Goal: Information Seeking & Learning: Learn about a topic

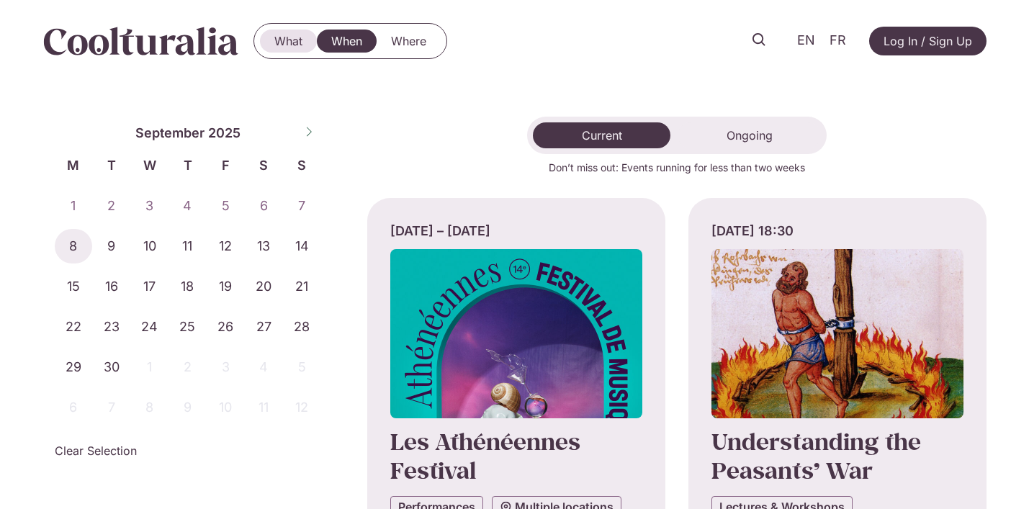
click at [271, 42] on link "What" at bounding box center [288, 41] width 57 height 23
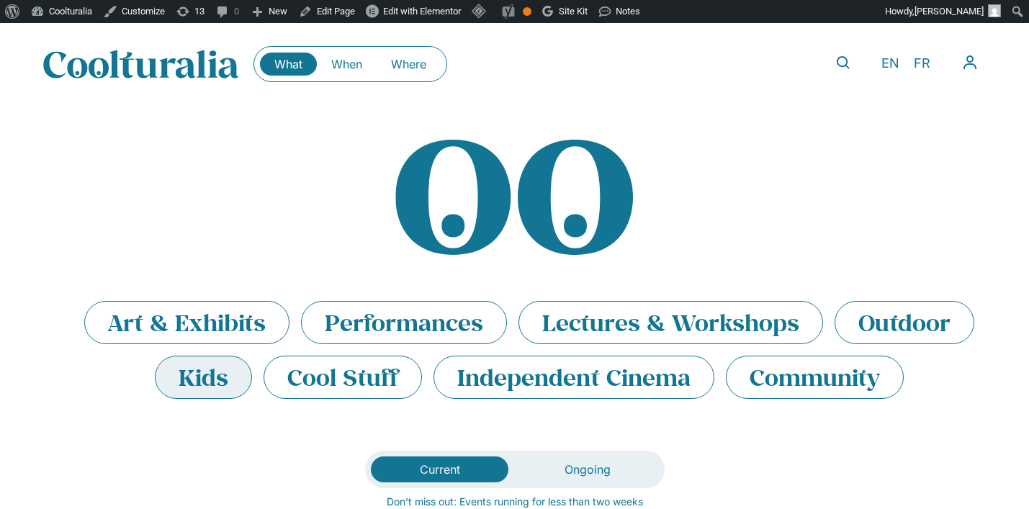
click at [220, 387] on li "Kids" at bounding box center [203, 377] width 97 height 43
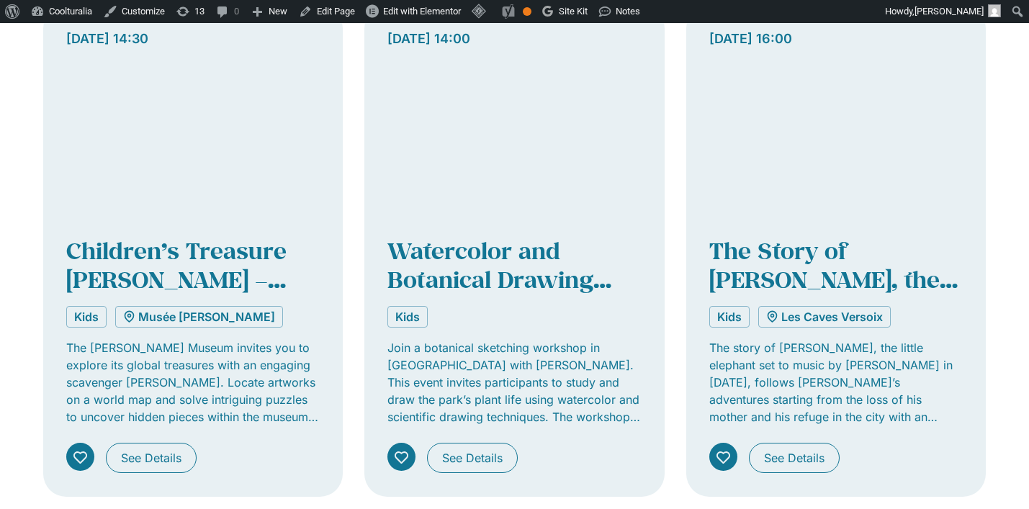
scroll to position [1039, 0]
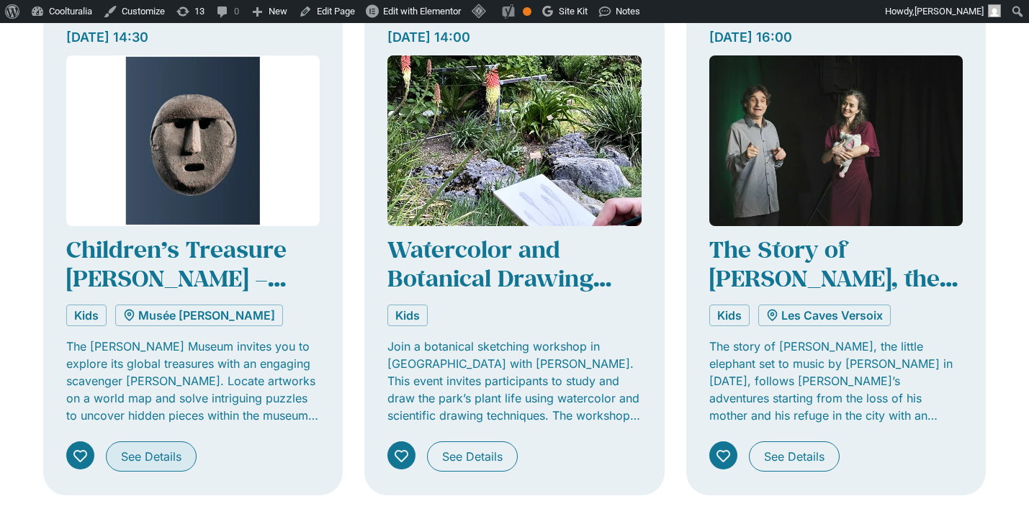
click at [126, 455] on span "See Details" at bounding box center [151, 456] width 60 height 17
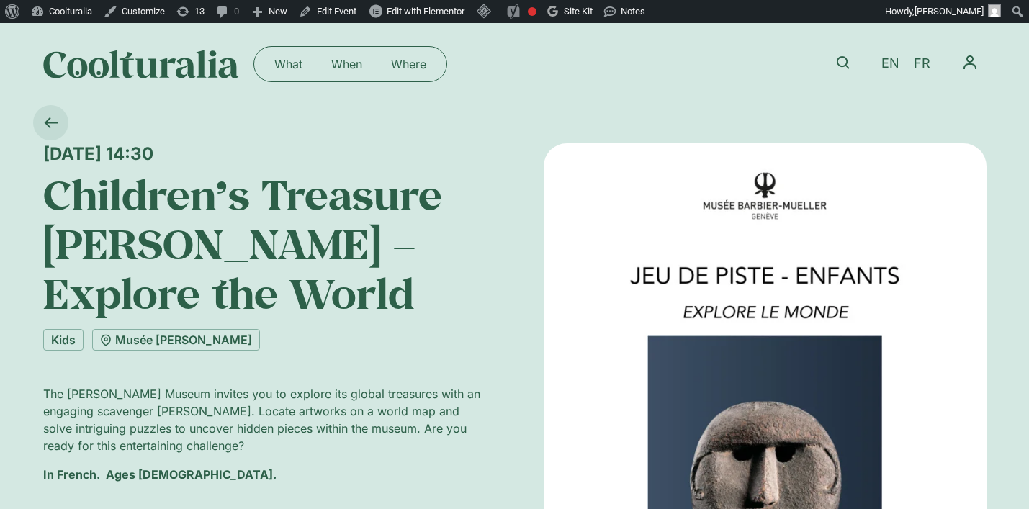
click at [55, 125] on icon at bounding box center [51, 123] width 14 height 14
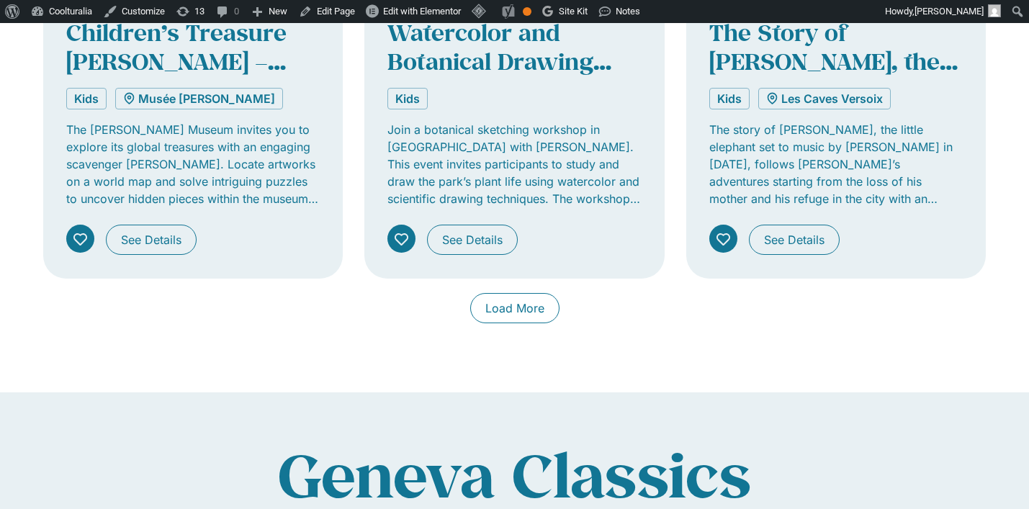
scroll to position [1244, 0]
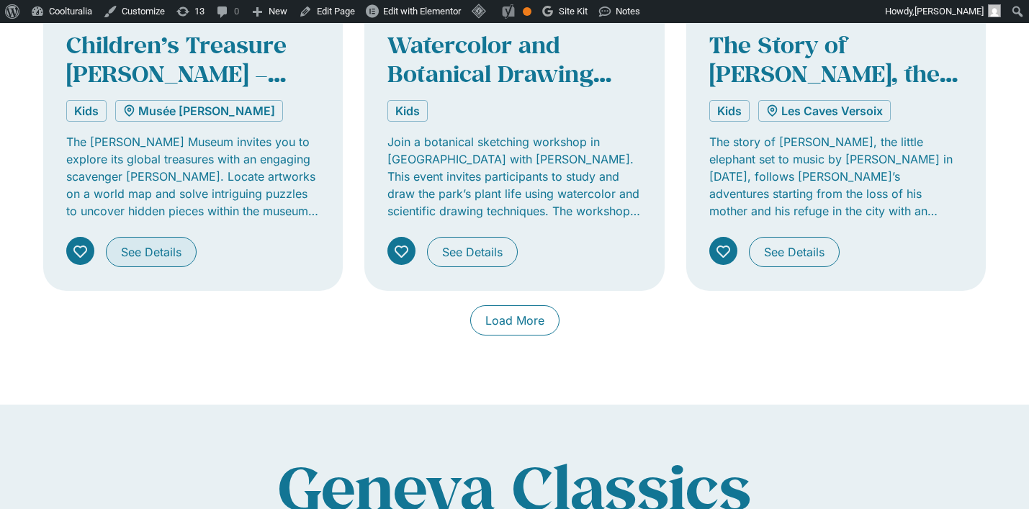
click at [147, 256] on span "See Details" at bounding box center [151, 251] width 60 height 17
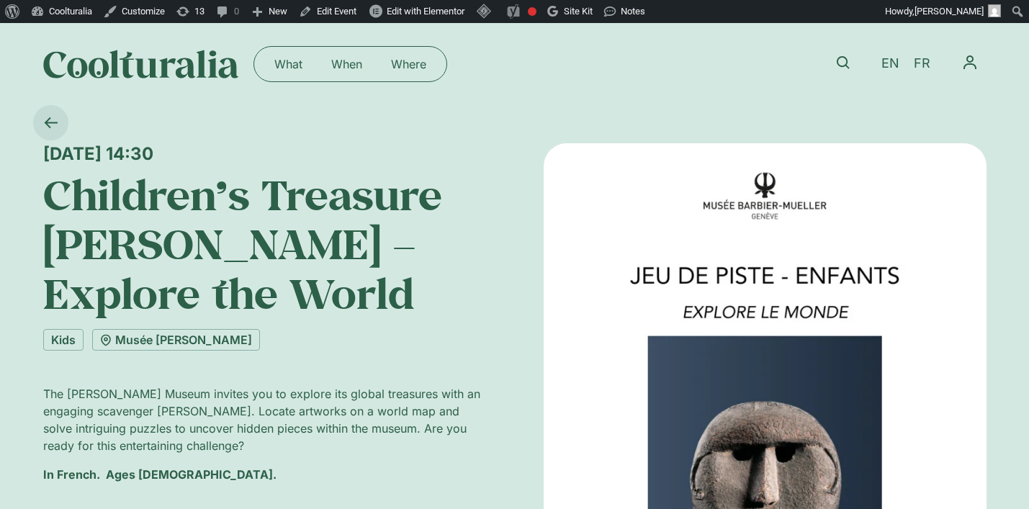
click at [55, 129] on icon at bounding box center [51, 123] width 14 height 14
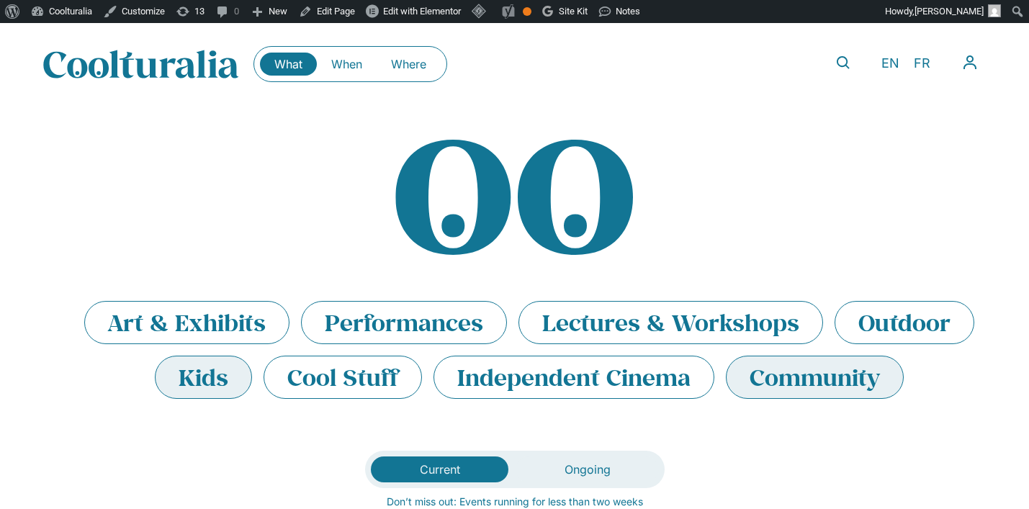
click at [762, 384] on li "Community" at bounding box center [815, 377] width 178 height 43
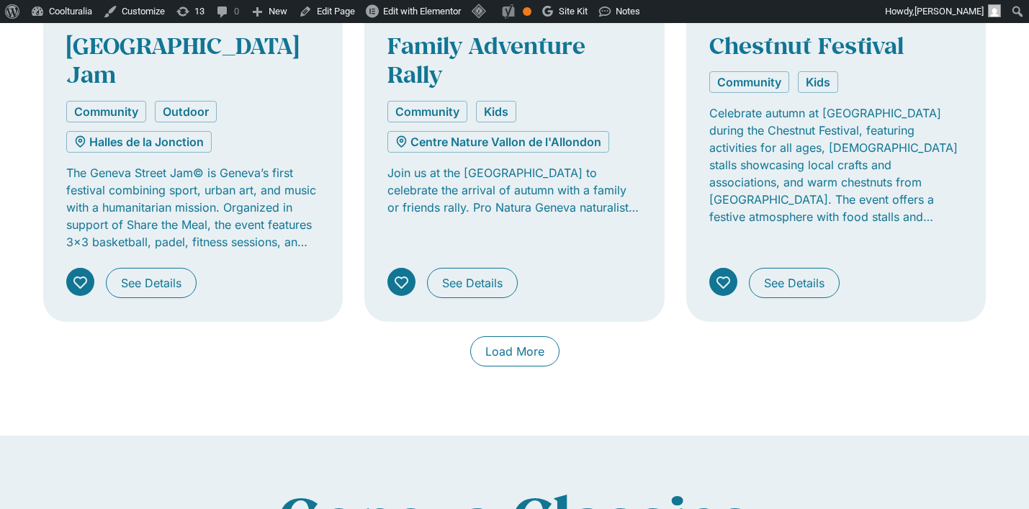
scroll to position [1273, 0]
click at [527, 337] on link "Load More" at bounding box center [514, 352] width 89 height 30
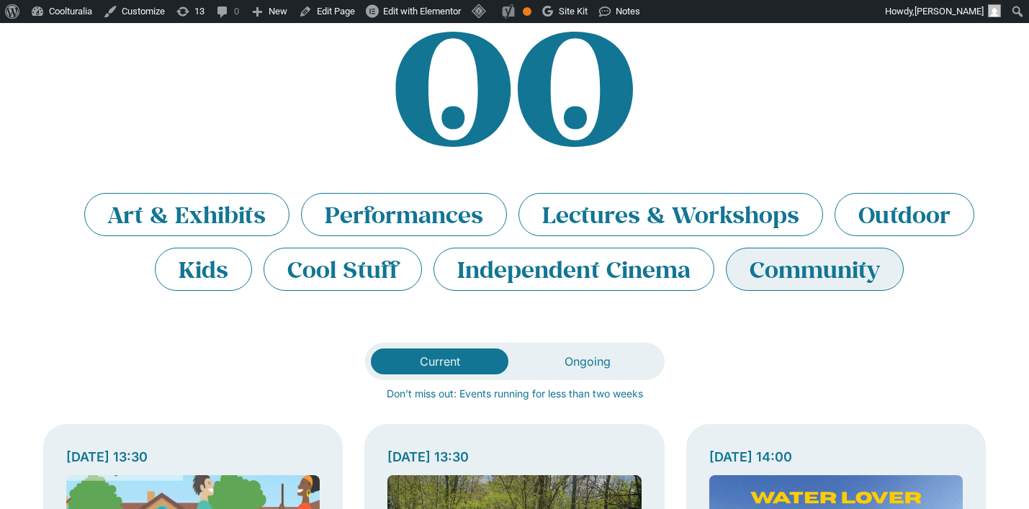
scroll to position [0, 0]
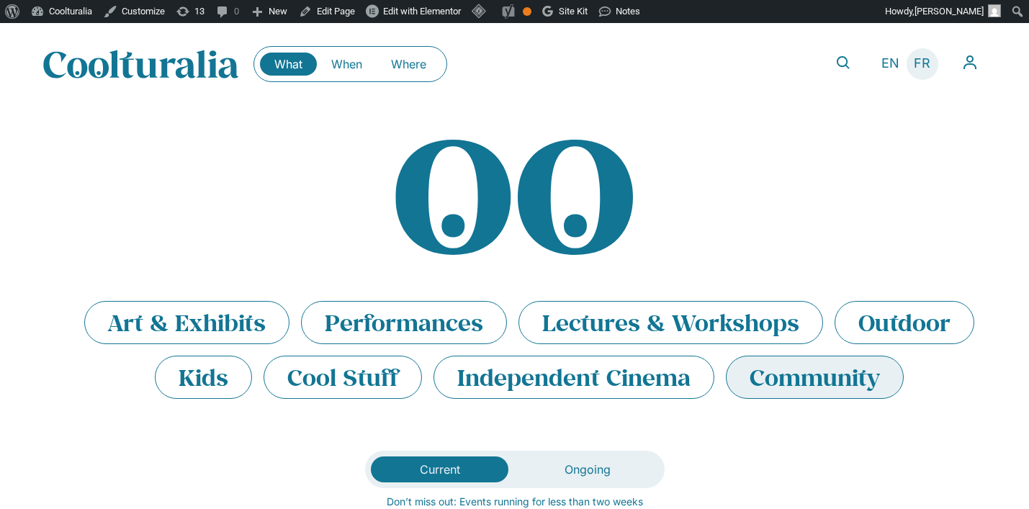
click at [921, 61] on span "FR" at bounding box center [921, 63] width 17 height 15
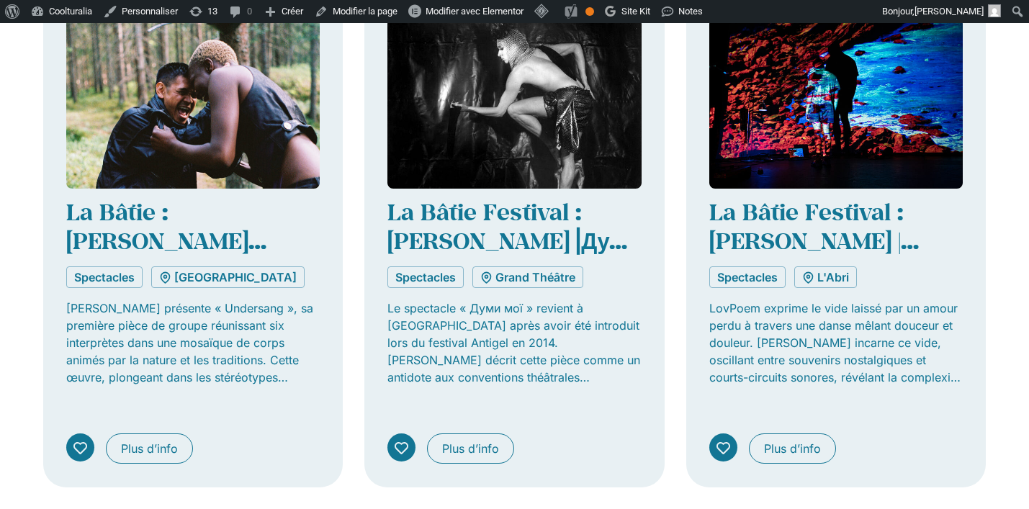
scroll to position [917, 0]
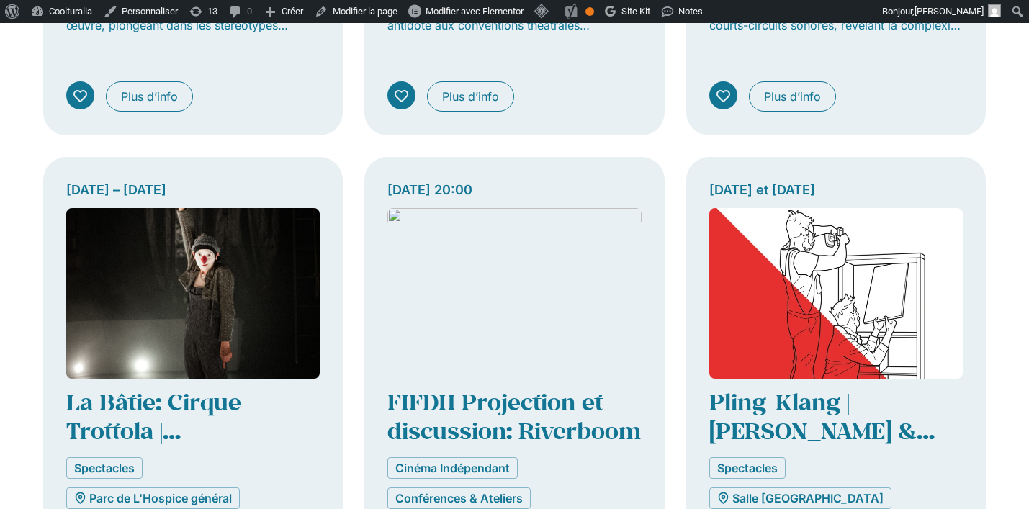
click at [579, 224] on img "Onglets. Ouvrez des éléments avec Entrer ou Espace, fermez-les avec Echape et n…" at bounding box center [514, 293] width 254 height 171
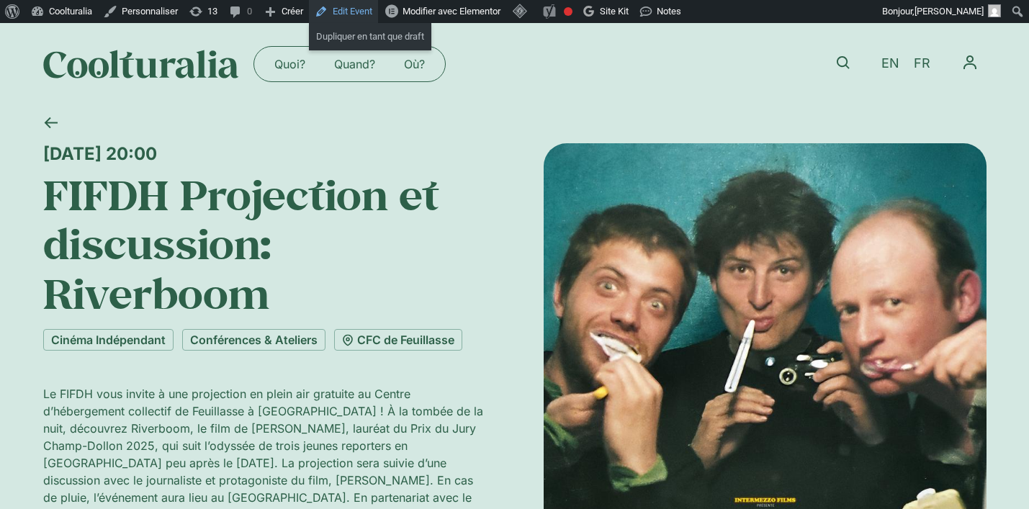
click at [347, 9] on link "Edit Event" at bounding box center [343, 11] width 69 height 23
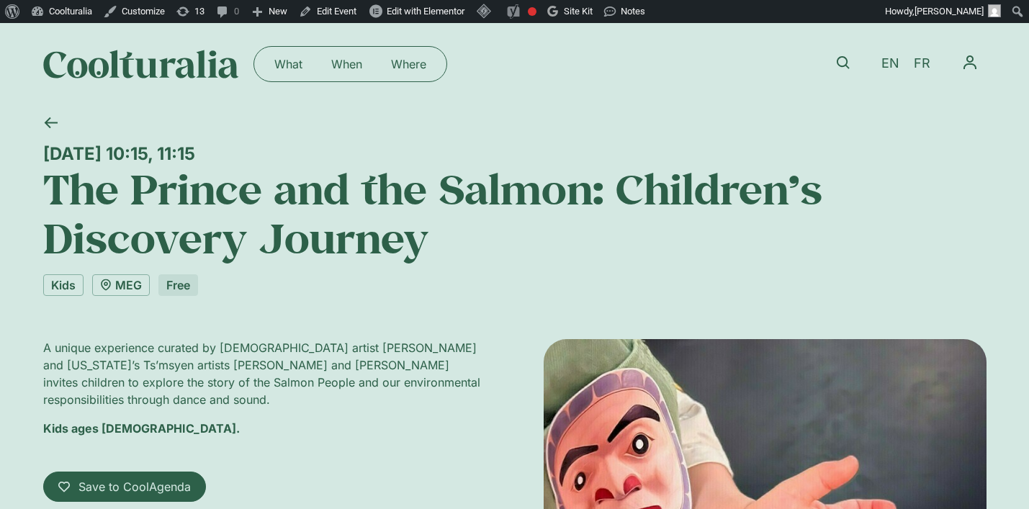
scroll to position [99, 0]
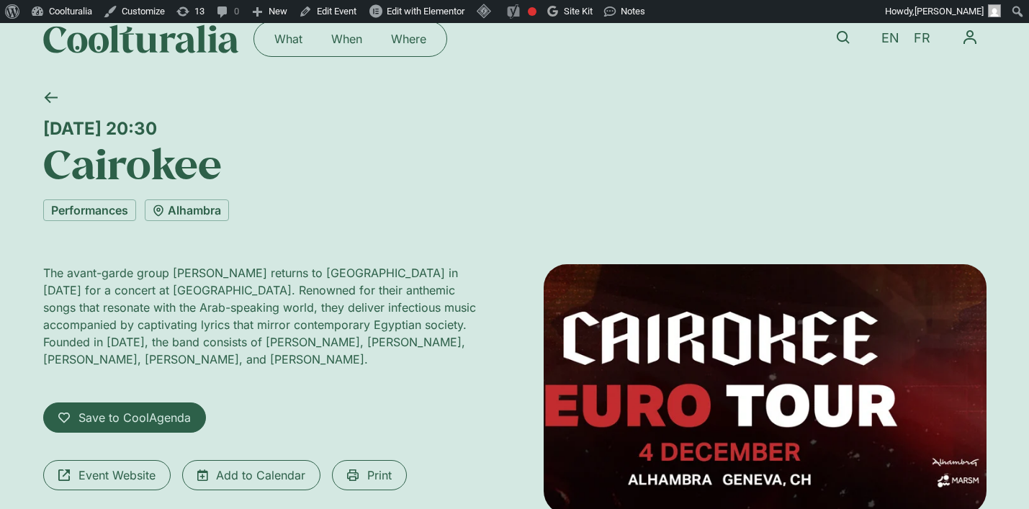
scroll to position [24, 0]
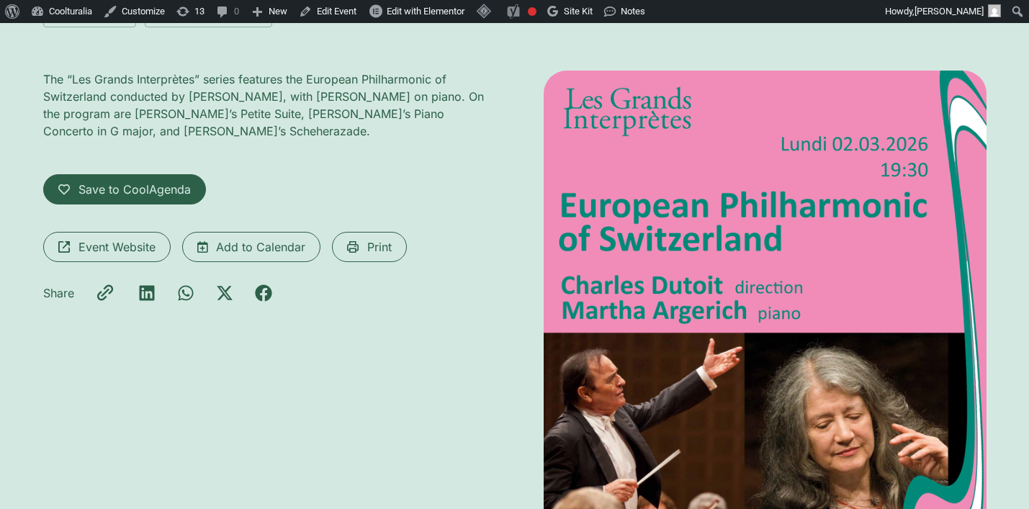
scroll to position [145, 0]
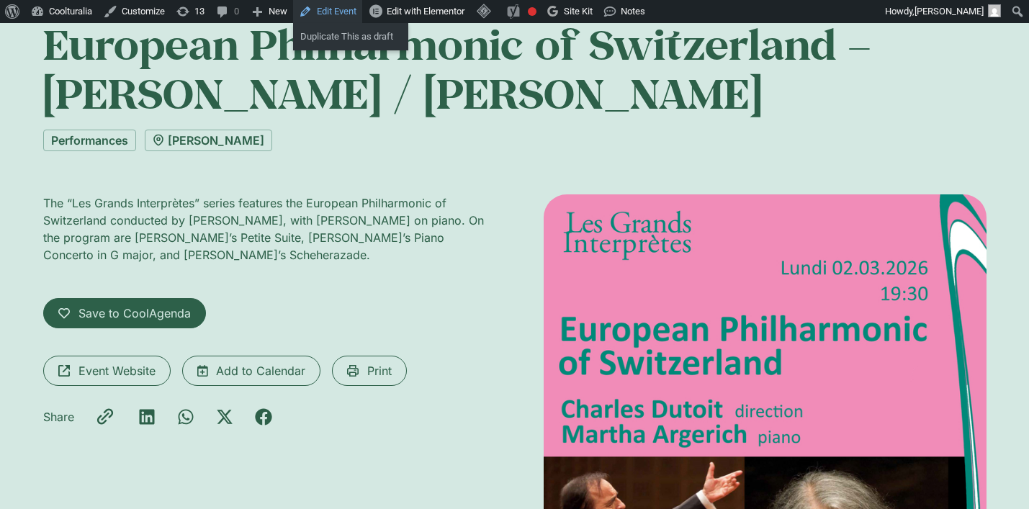
click at [343, 9] on link "Edit Event" at bounding box center [327, 11] width 69 height 23
